Goal: Task Accomplishment & Management: Use online tool/utility

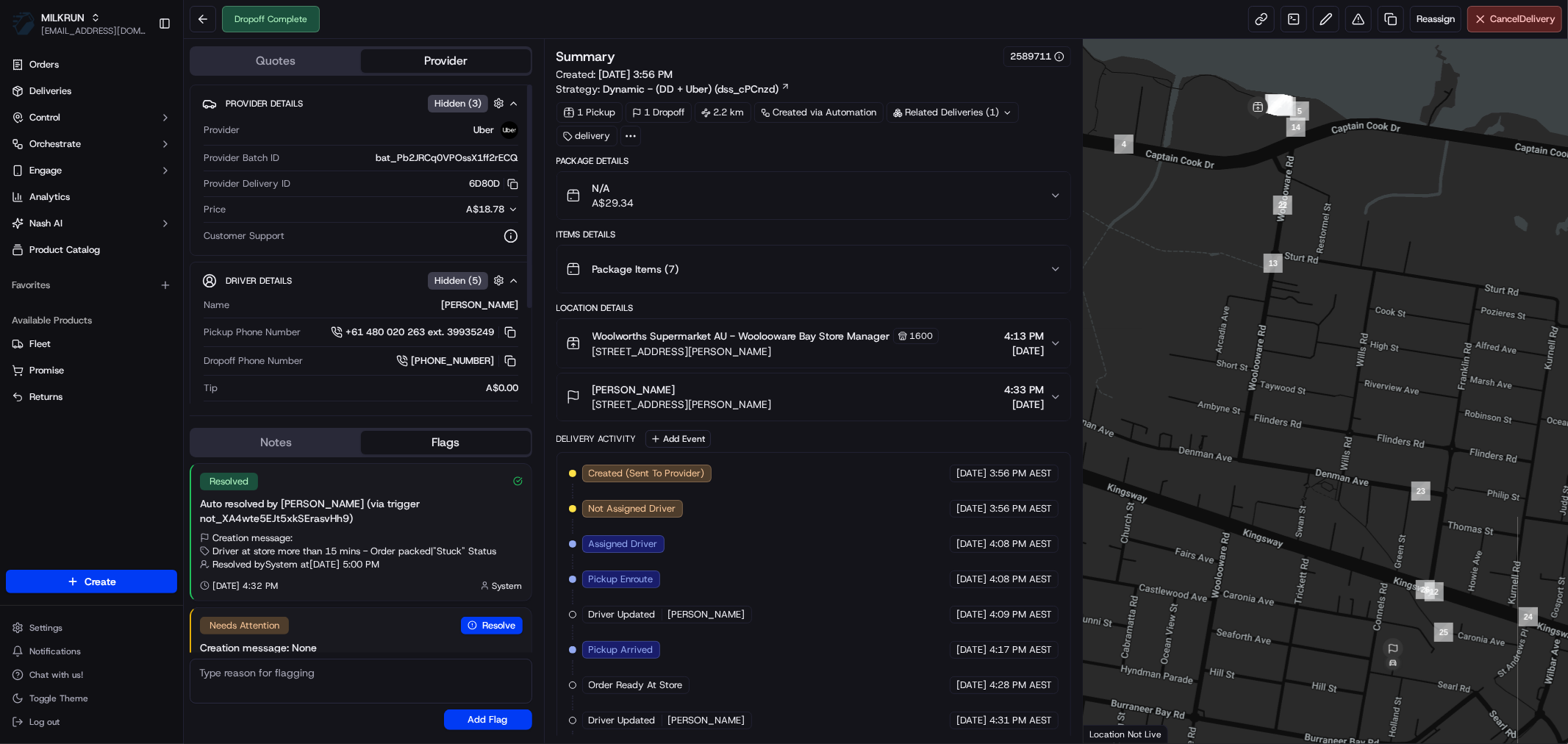
scroll to position [36, 0]
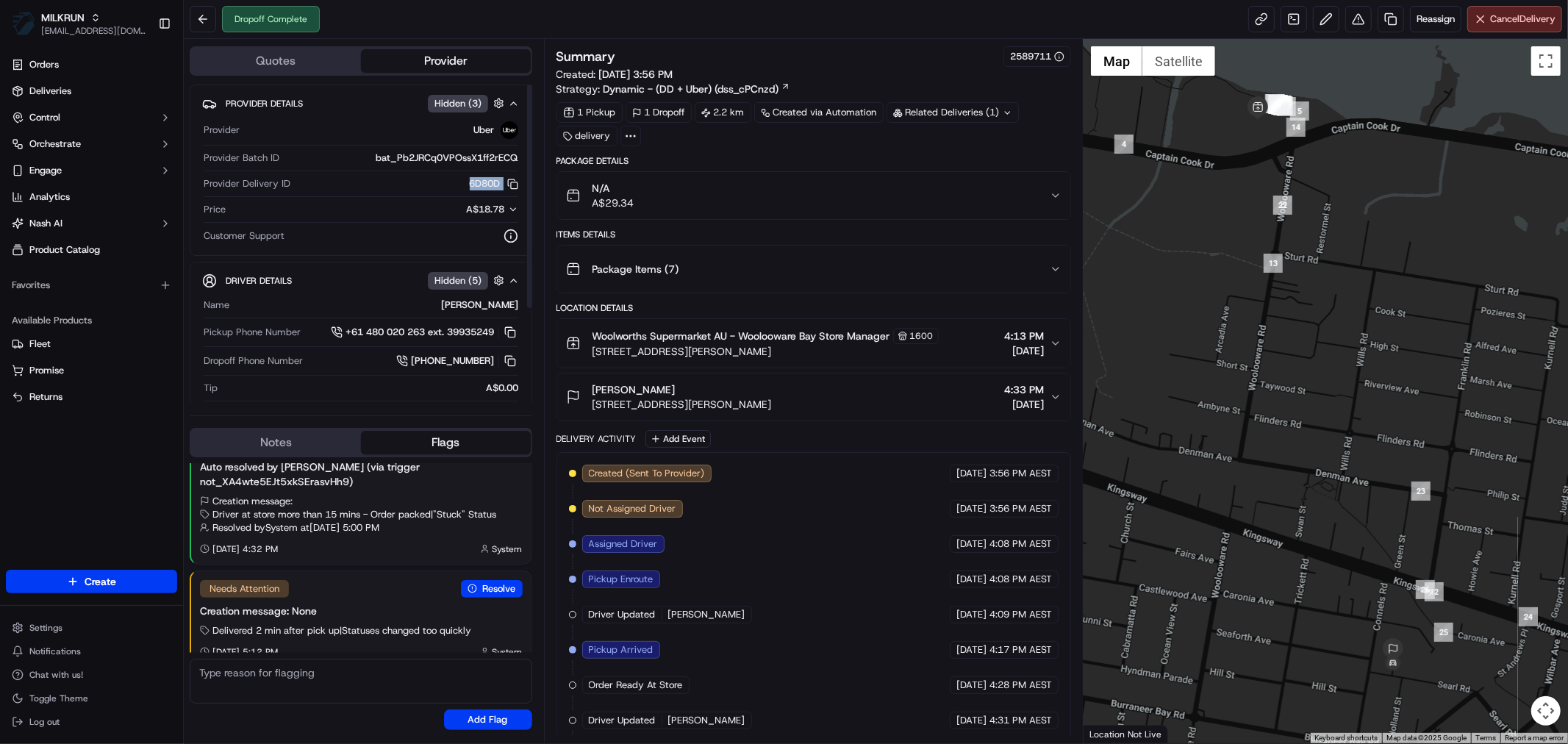
drag, startPoint x: 492, startPoint y: 192, endPoint x: 444, endPoint y: 189, distance: 48.1
click at [496, 192] on div "Provider Delivery ID 6D80D Copy del_vAHYO92GRj6ISOHUO1bYDQ 6D80D" at bounding box center [360, 186] width 315 height 20
copy button "6D80D Copy del_vAHYO92GRj6ISOHUO1bYDQ 6D80D"
drag, startPoint x: 448, startPoint y: 307, endPoint x: 513, endPoint y: 307, distance: 65.0
click at [513, 307] on div "[PERSON_NAME]" at bounding box center [377, 305] width 283 height 13
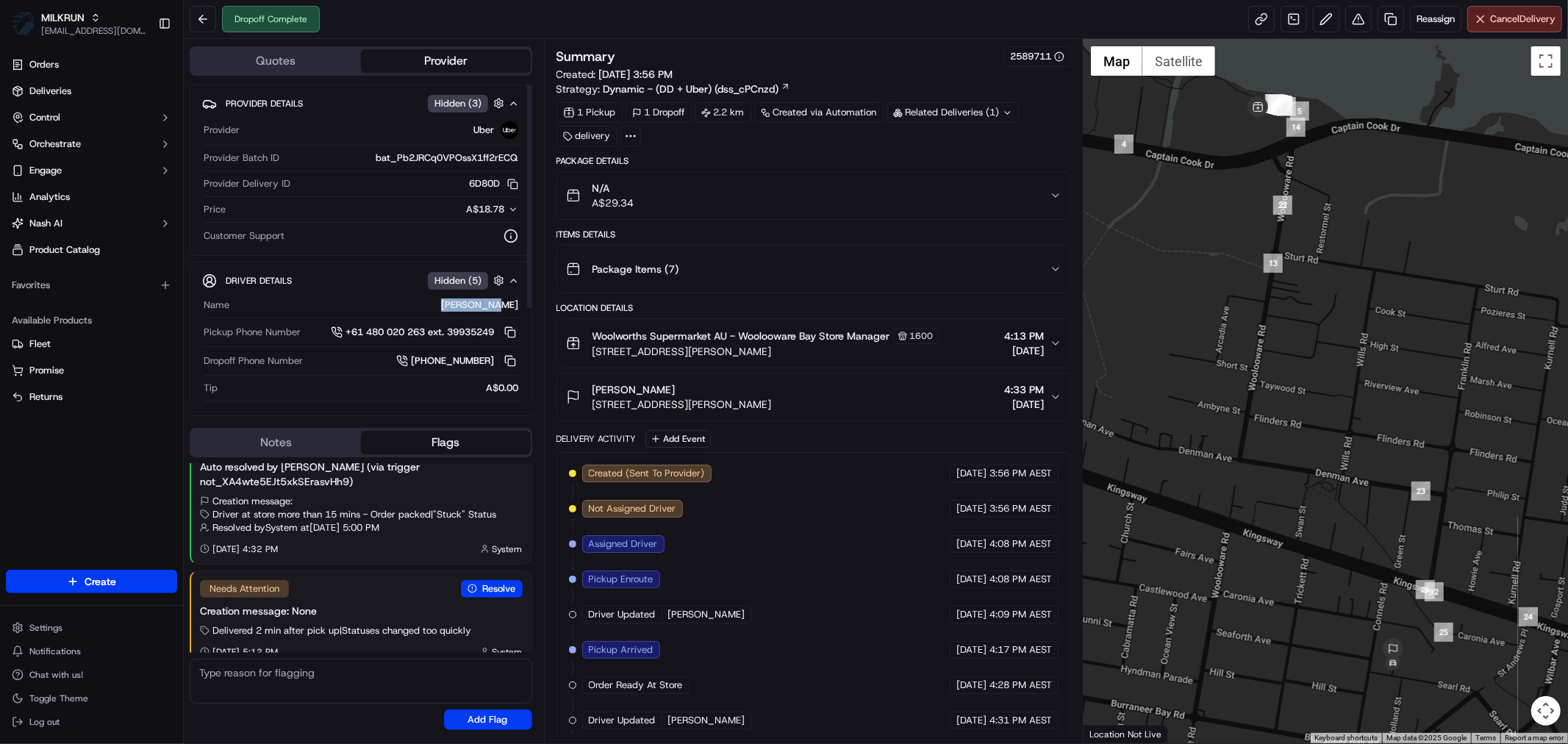
copy div "[PERSON_NAME]"
